Goal: Information Seeking & Learning: Learn about a topic

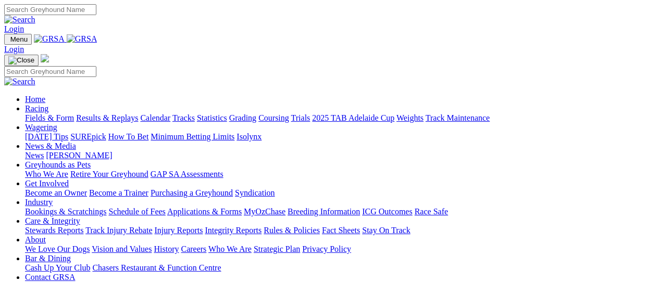
click at [32, 114] on link "Fields & Form" at bounding box center [49, 118] width 49 height 9
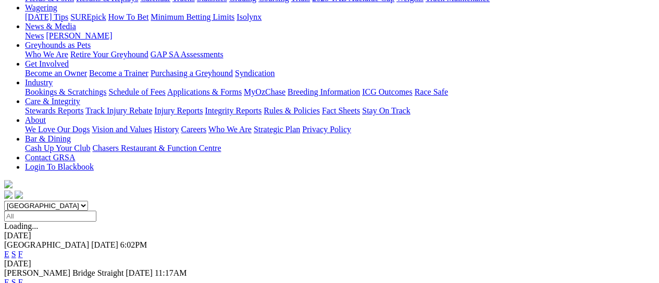
scroll to position [278, 0]
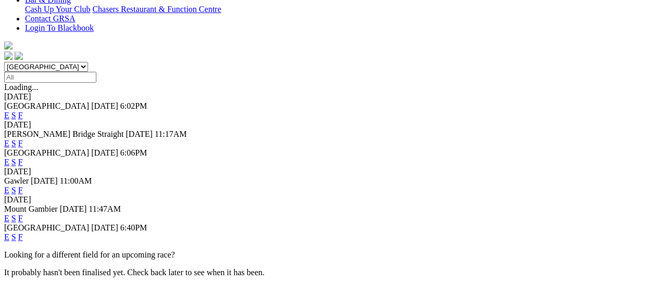
click at [23, 233] on link "F" at bounding box center [20, 237] width 5 height 9
